Goal: Task Accomplishment & Management: Manage account settings

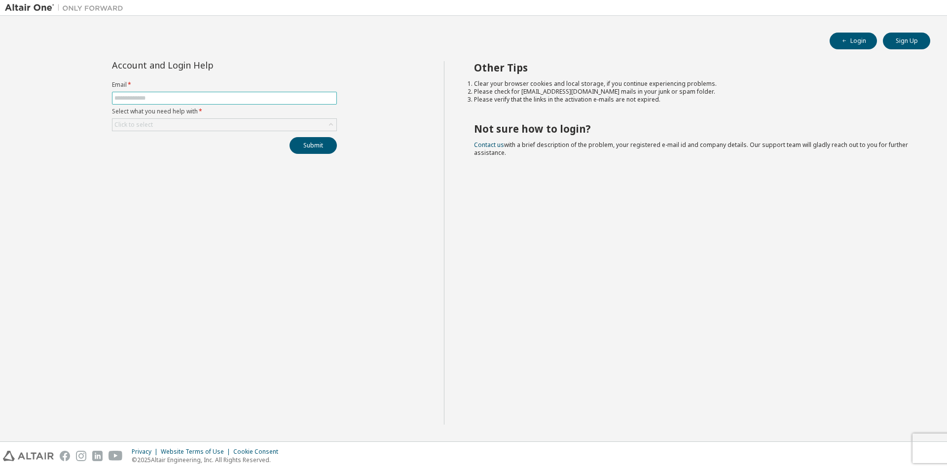
click at [294, 97] on input "text" at bounding box center [224, 98] width 220 height 8
type input "**********"
click at [264, 125] on div "Click to select" at bounding box center [224, 125] width 224 height 12
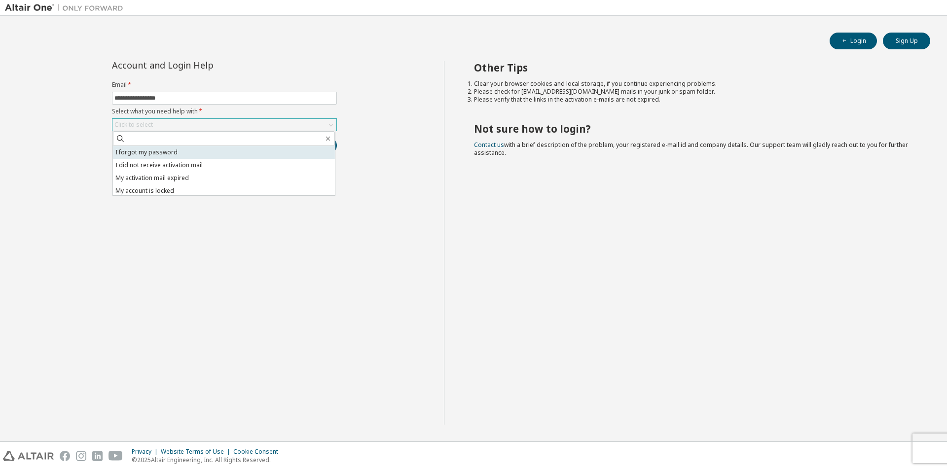
click at [258, 153] on li "I forgot my password" at bounding box center [224, 152] width 222 height 13
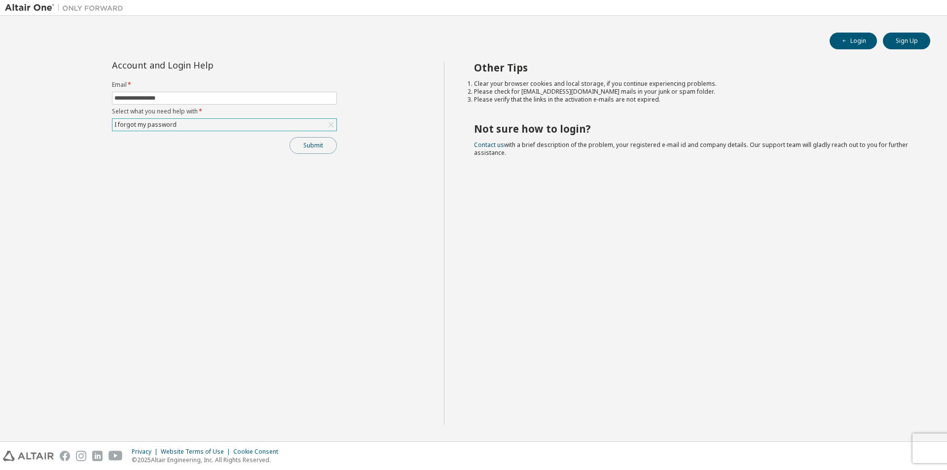
click at [313, 149] on button "Submit" at bounding box center [313, 145] width 47 height 17
click at [859, 44] on button "Login" at bounding box center [853, 41] width 47 height 17
